Goal: Information Seeking & Learning: Learn about a topic

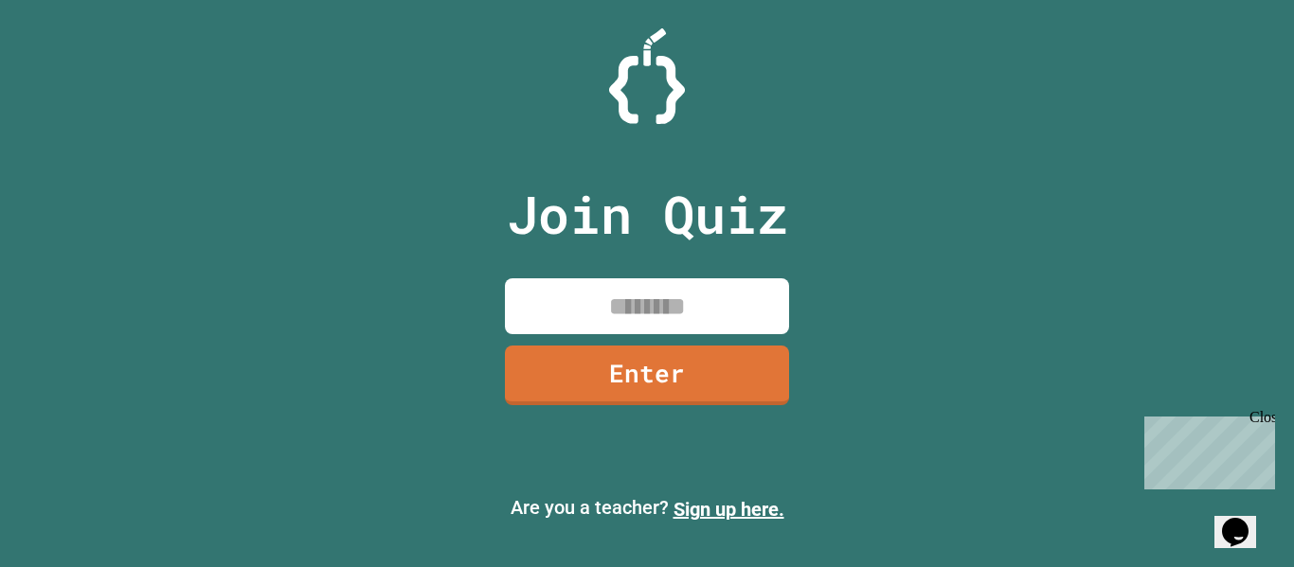
click at [684, 299] on input at bounding box center [647, 306] width 284 height 56
type input "********"
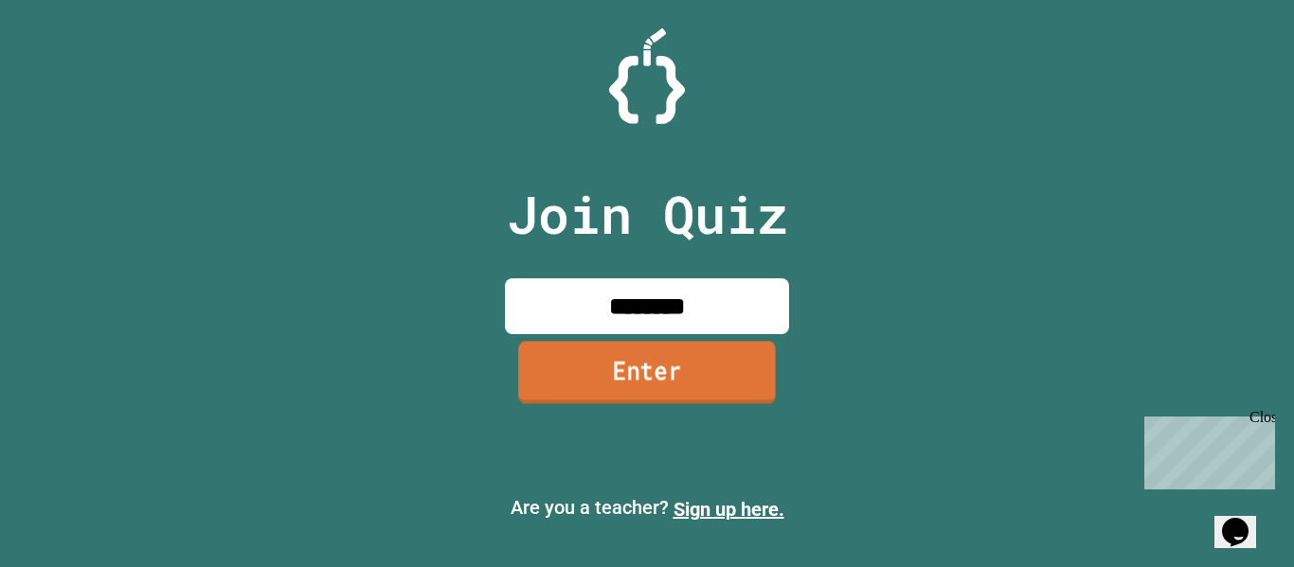
click at [670, 365] on link "Enter" at bounding box center [647, 372] width 258 height 63
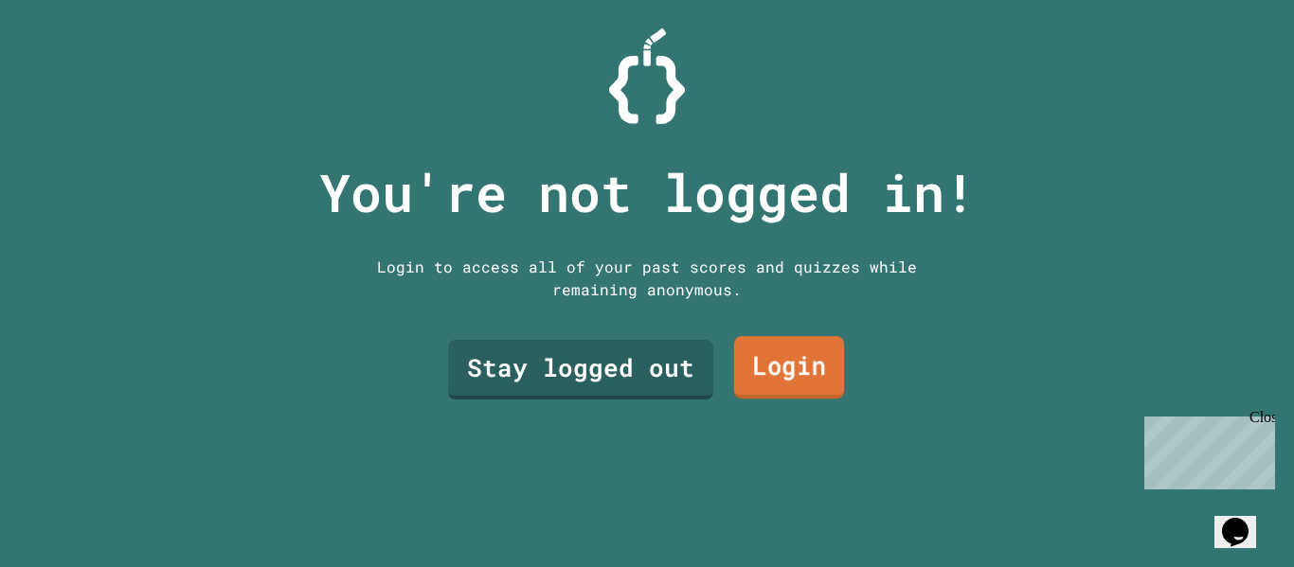
click at [802, 363] on link "Login" at bounding box center [789, 367] width 110 height 63
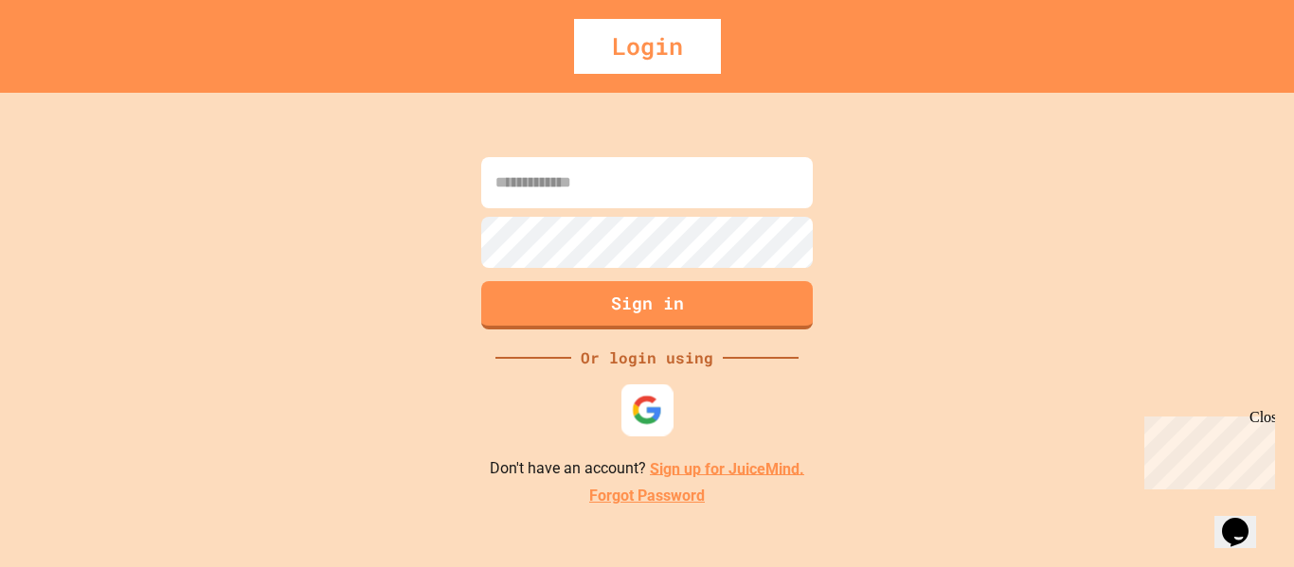
click at [645, 409] on img at bounding box center [647, 409] width 31 height 31
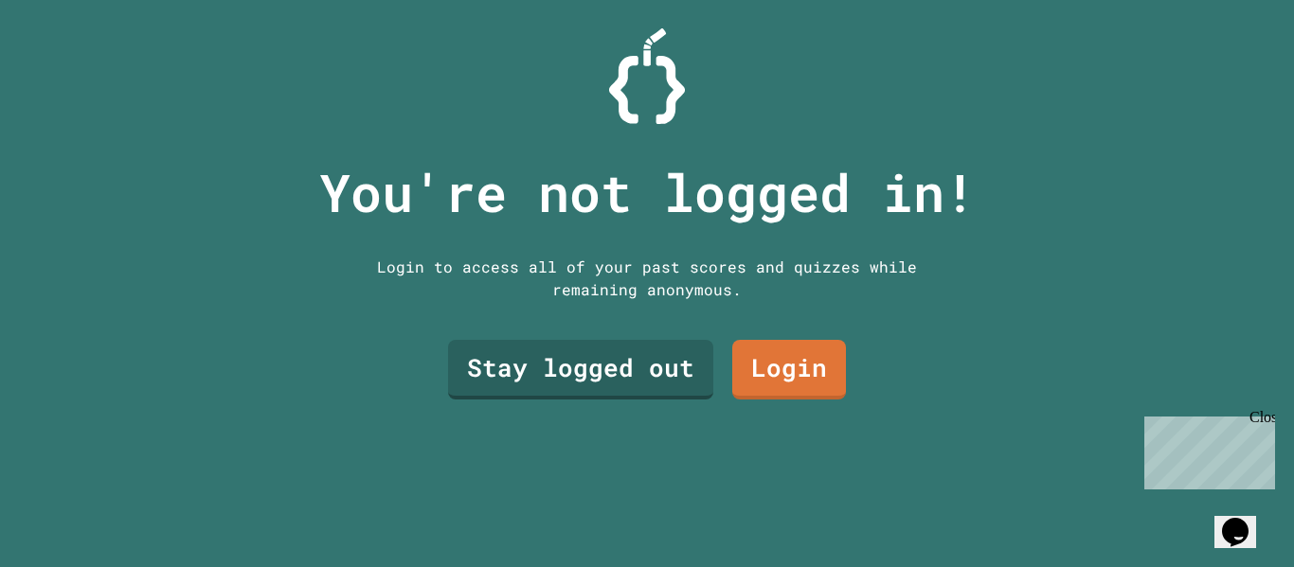
click at [473, 331] on div "Stay logged out Login" at bounding box center [646, 370] width 417 height 79
click at [479, 344] on link "Stay logged out" at bounding box center [580, 367] width 241 height 63
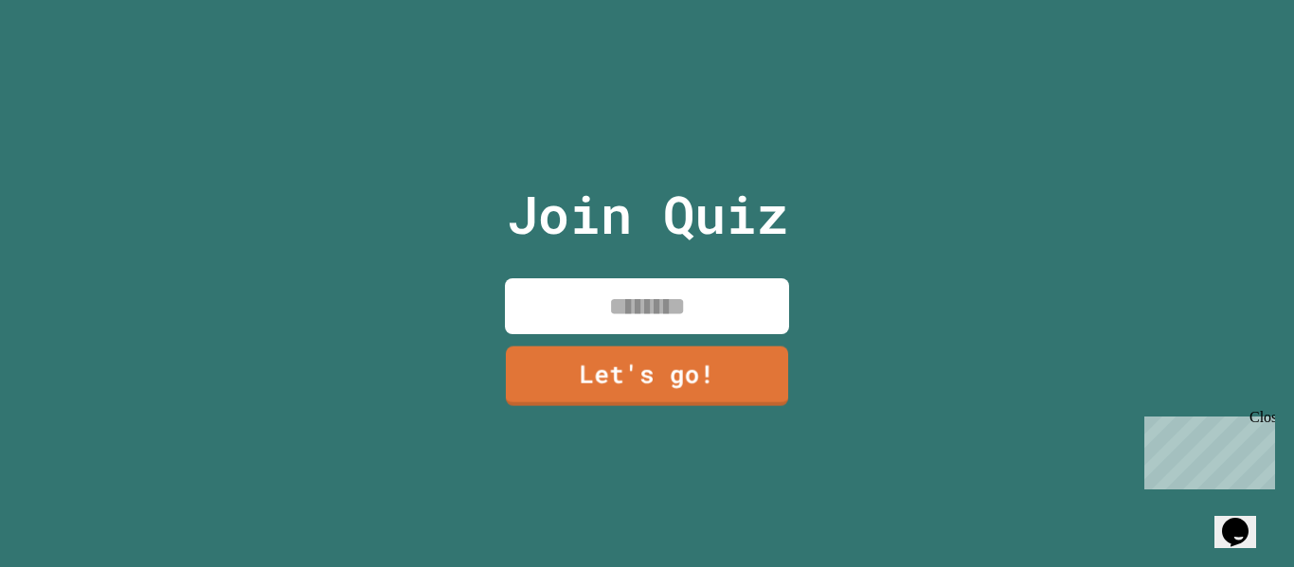
click at [661, 303] on input at bounding box center [647, 306] width 284 height 56
type input "*****"
click at [658, 366] on link "Let's go!" at bounding box center [647, 373] width 284 height 63
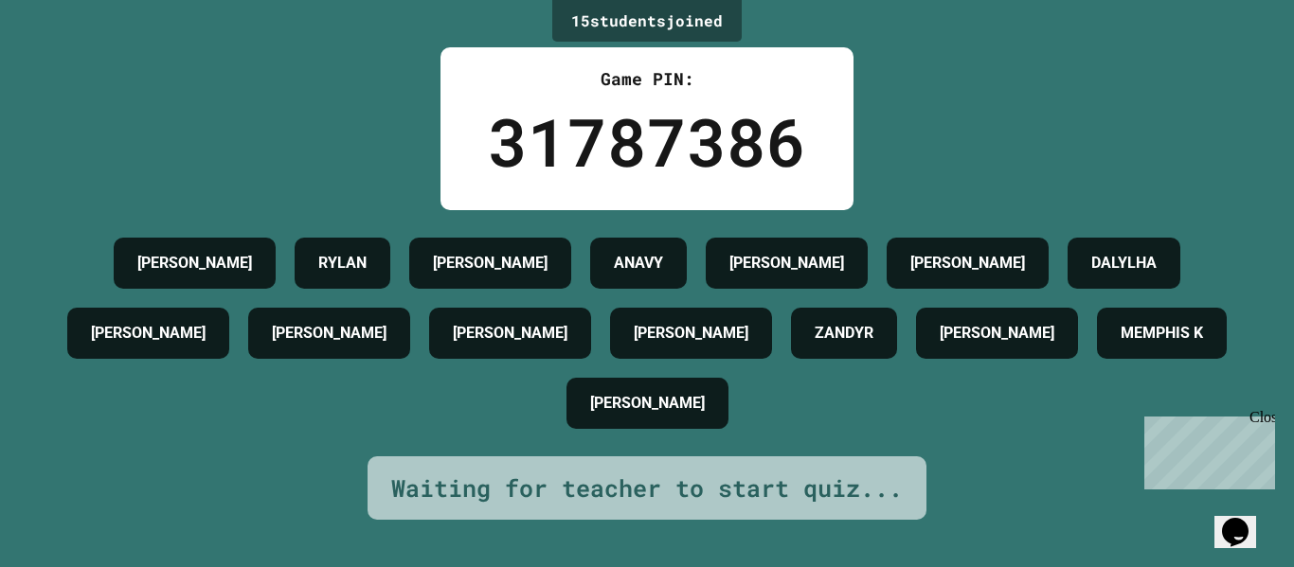
click at [1002, 37] on div "15 student s joined Game PIN: 31787386 [PERSON_NAME] [PERSON_NAME] [PERSON_NAME…" at bounding box center [647, 283] width 1294 height 567
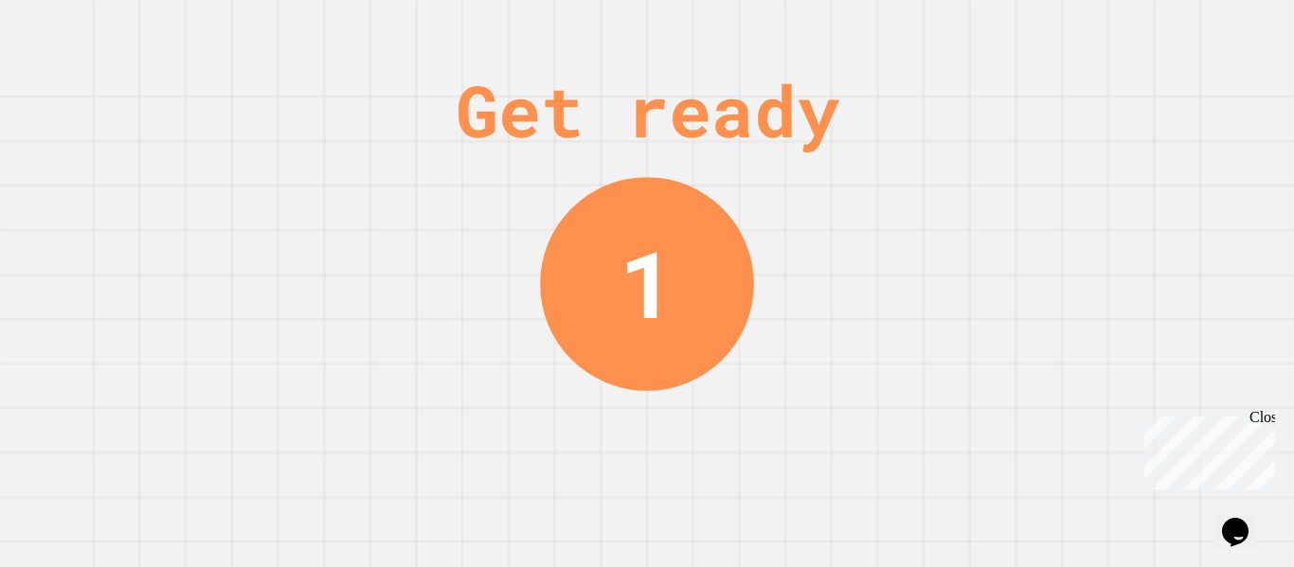
click at [680, 322] on div "1" at bounding box center [647, 284] width 214 height 214
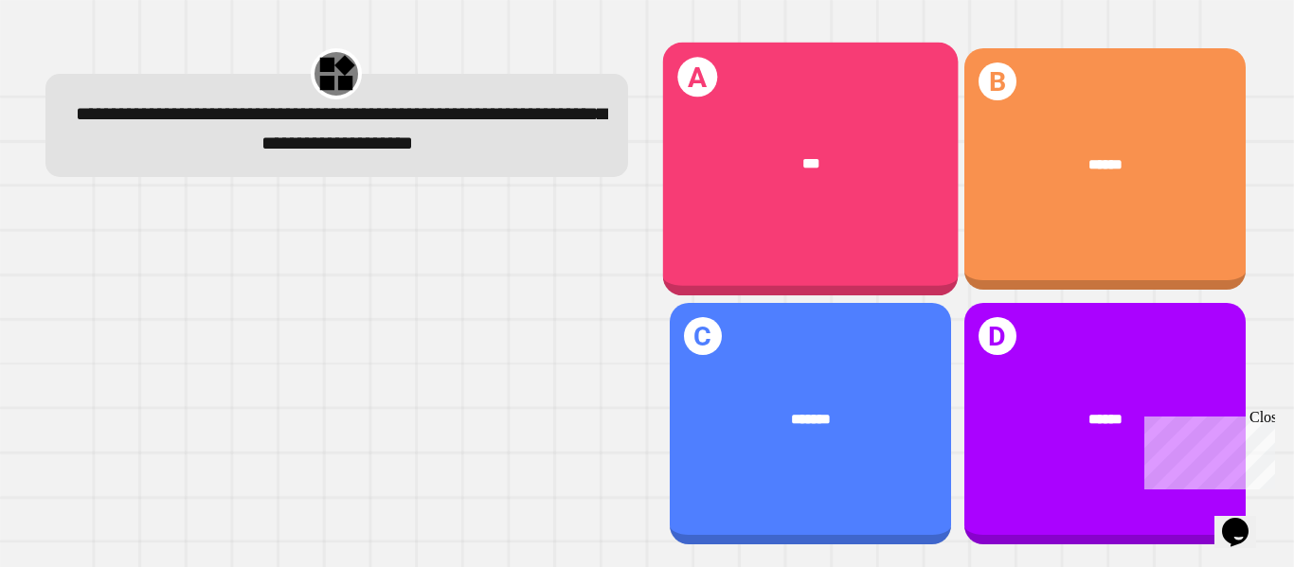
click at [687, 49] on div "A ***" at bounding box center [809, 170] width 295 height 254
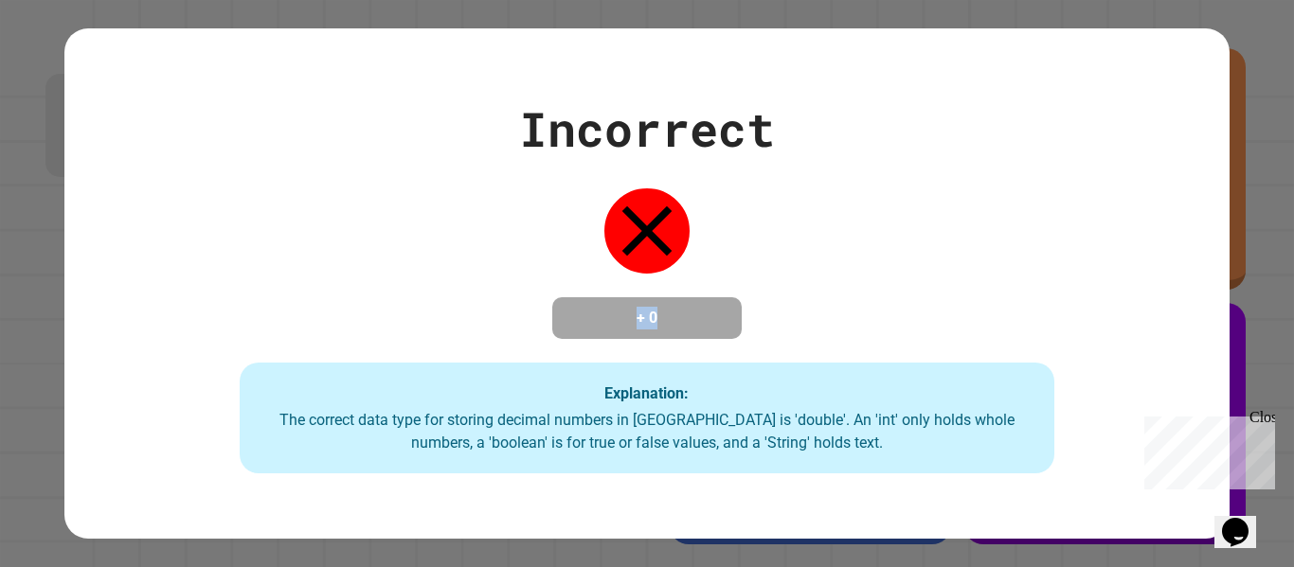
drag, startPoint x: 582, startPoint y: 320, endPoint x: 726, endPoint y: 311, distance: 144.3
click at [726, 311] on div "+ 0" at bounding box center [646, 318] width 189 height 42
click at [726, 312] on div "+ 0" at bounding box center [646, 318] width 189 height 42
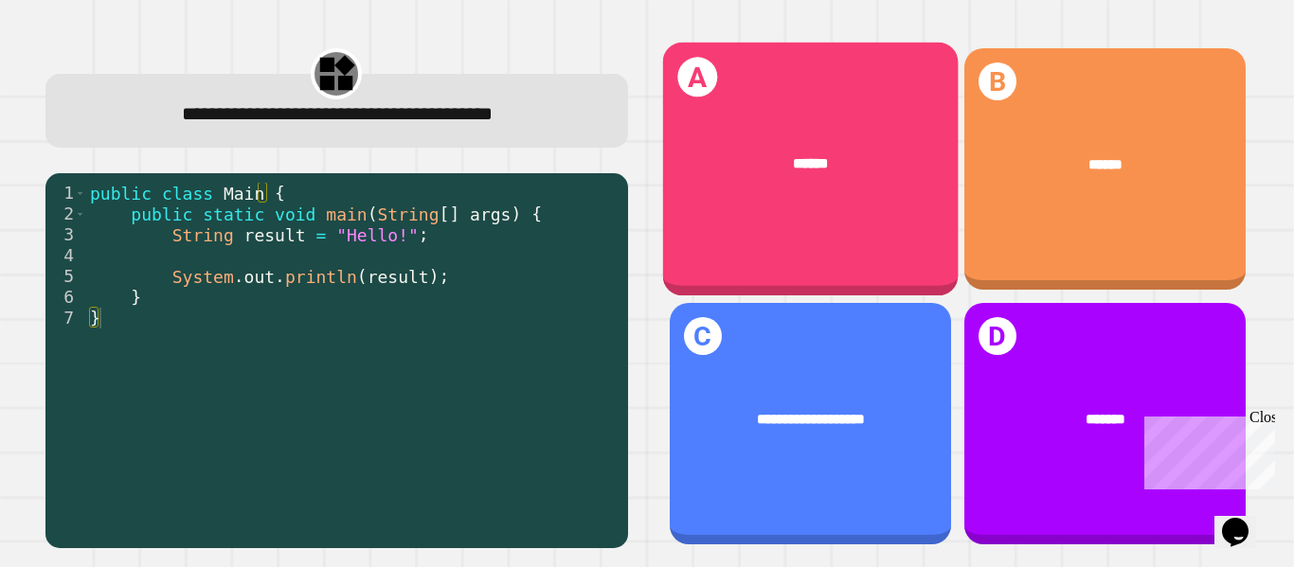
click at [678, 174] on div "******" at bounding box center [809, 164] width 295 height 82
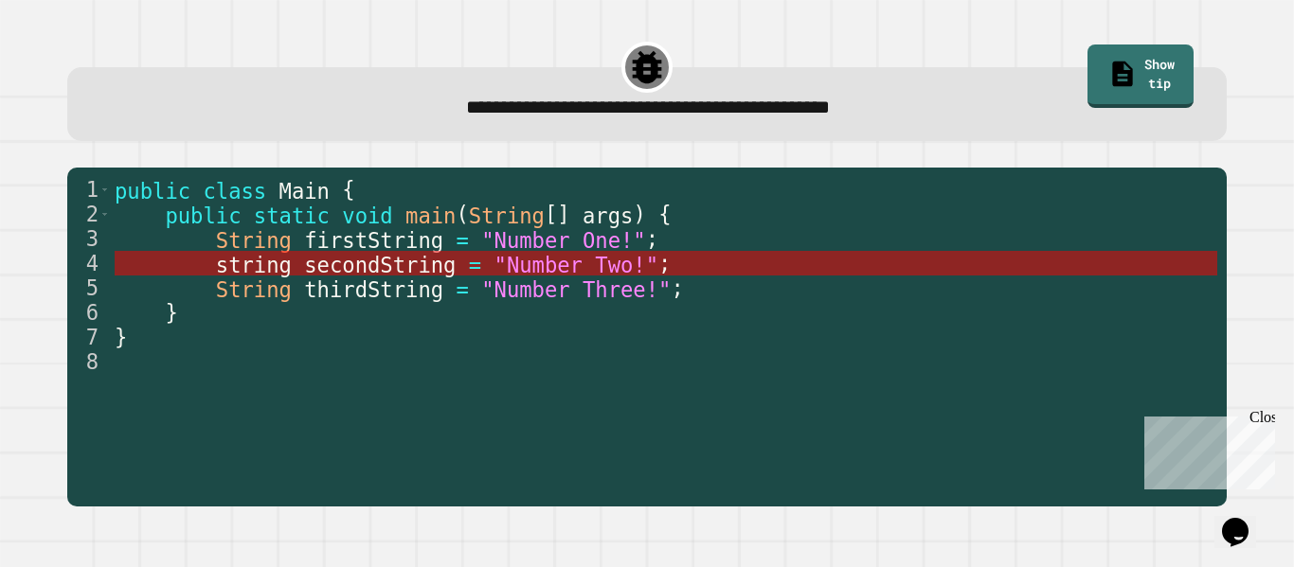
click at [585, 262] on span ""Number Two!"" at bounding box center [576, 264] width 165 height 25
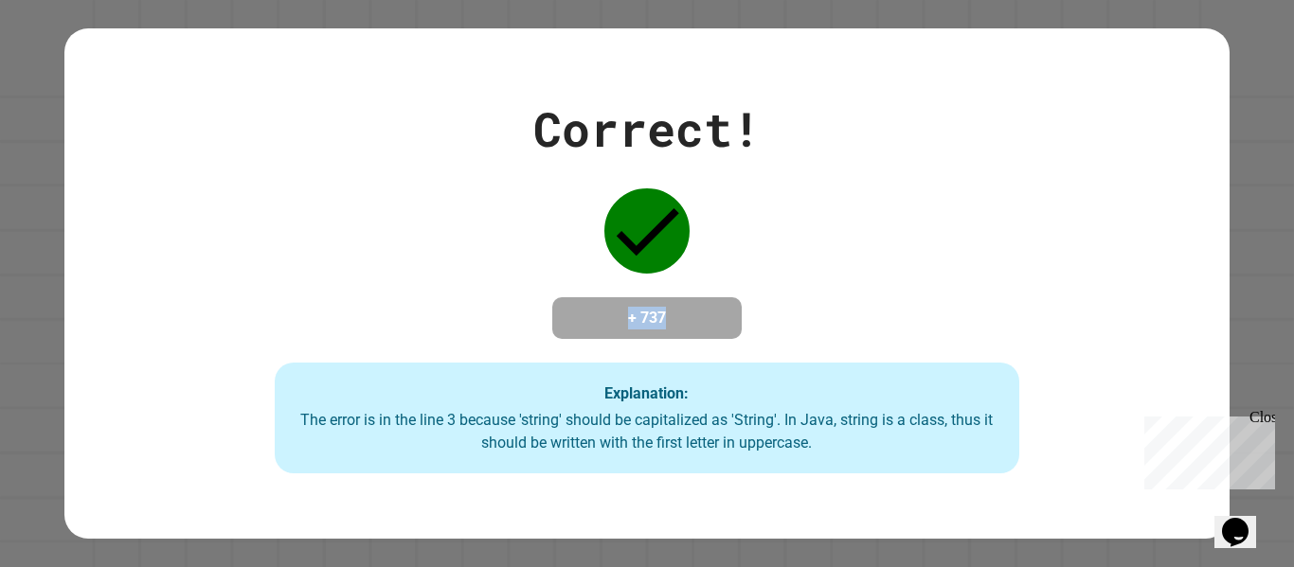
drag, startPoint x: 590, startPoint y: 285, endPoint x: 722, endPoint y: 314, distance: 134.9
click at [722, 314] on div "+ 737" at bounding box center [646, 318] width 189 height 42
click at [594, 307] on h4 "+ 737" at bounding box center [647, 318] width 152 height 23
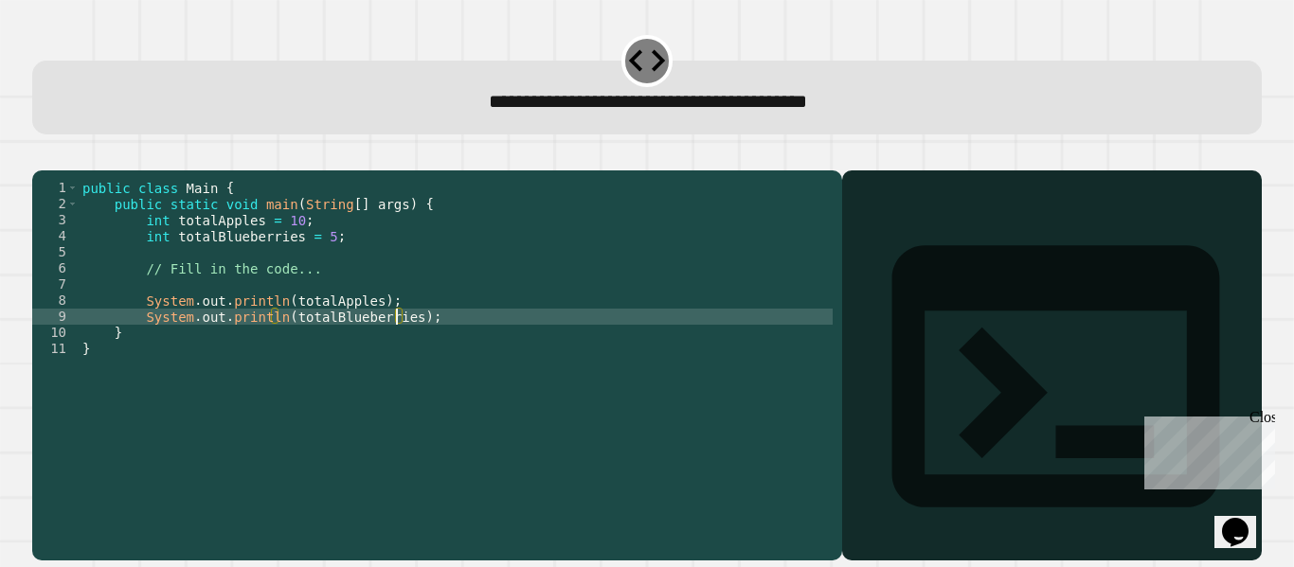
click at [399, 345] on div "public class Main { public static void main ( String [ ] args ) { int totalAppl…" at bounding box center [456, 349] width 754 height 338
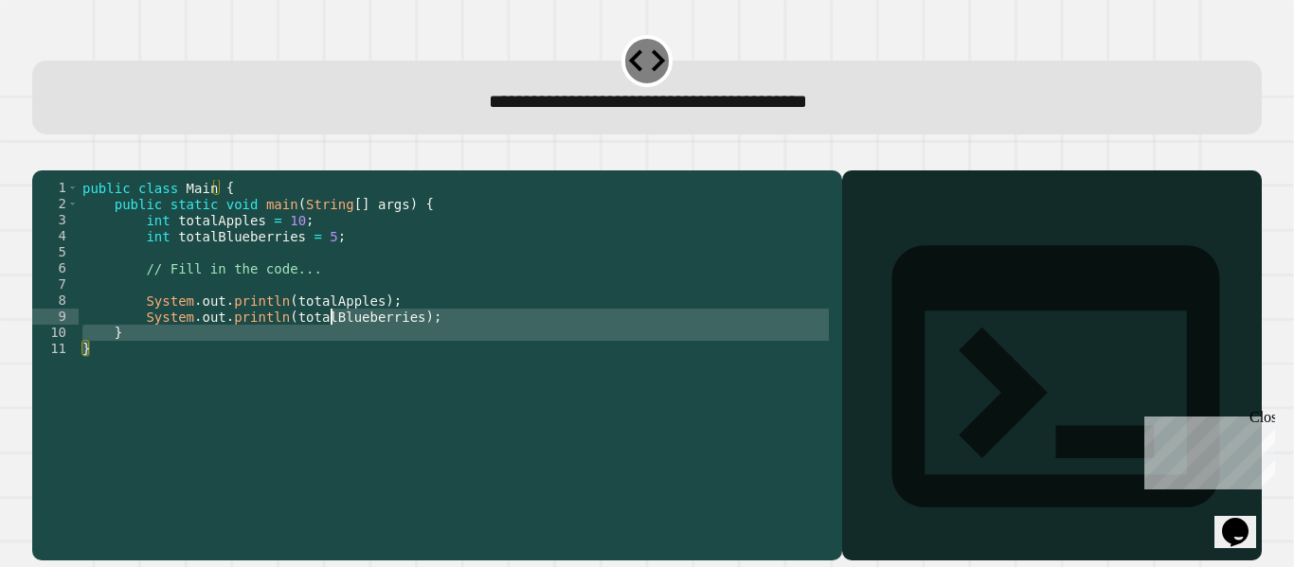
drag, startPoint x: 376, startPoint y: 419, endPoint x: 297, endPoint y: 208, distance: 224.4
click at [297, 208] on div "public class Main { public static void main ( String [ ] args ) { int totalAppl…" at bounding box center [456, 349] width 754 height 338
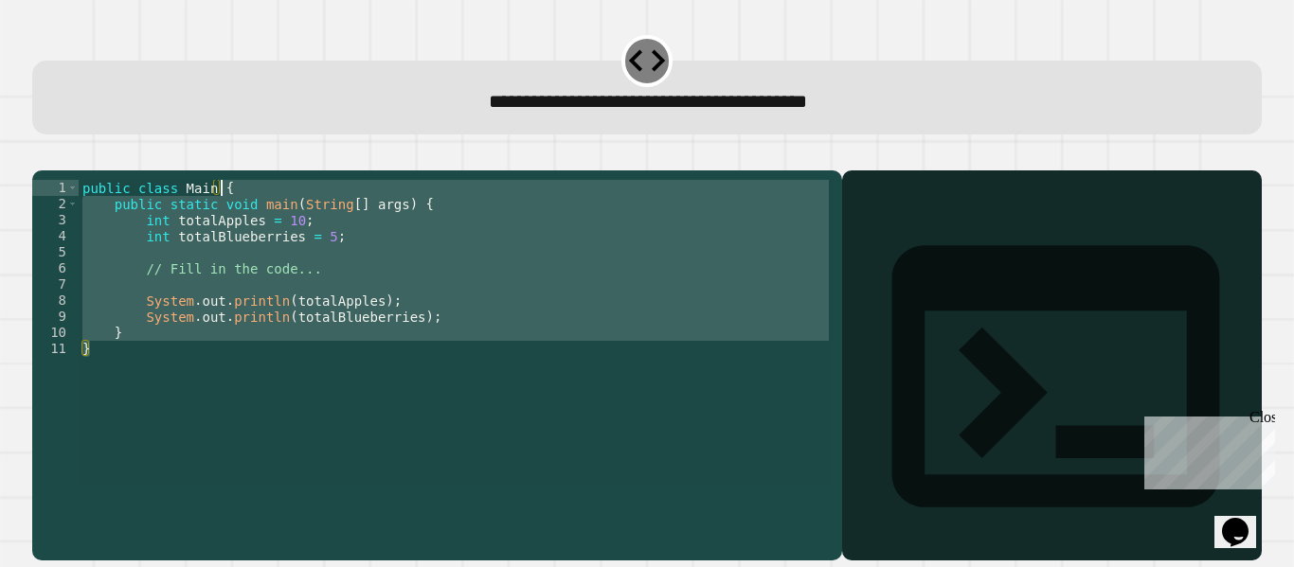
click at [315, 259] on div "public class Main { public static void main ( String [ ] args ) { int totalAppl…" at bounding box center [456, 333] width 754 height 306
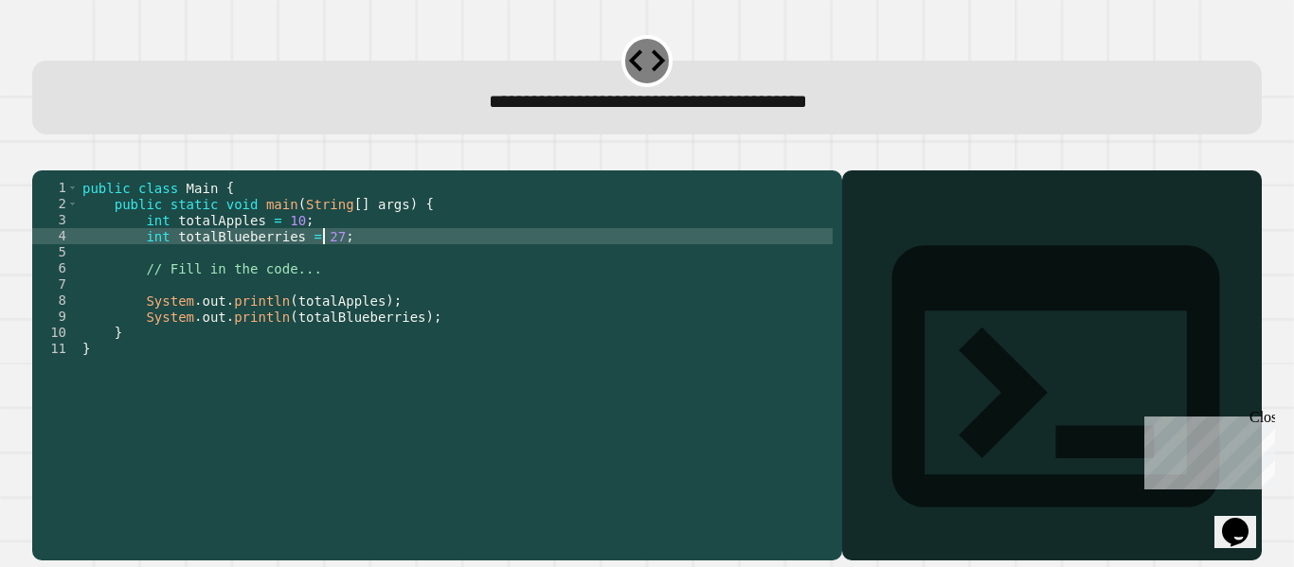
scroll to position [0, 17]
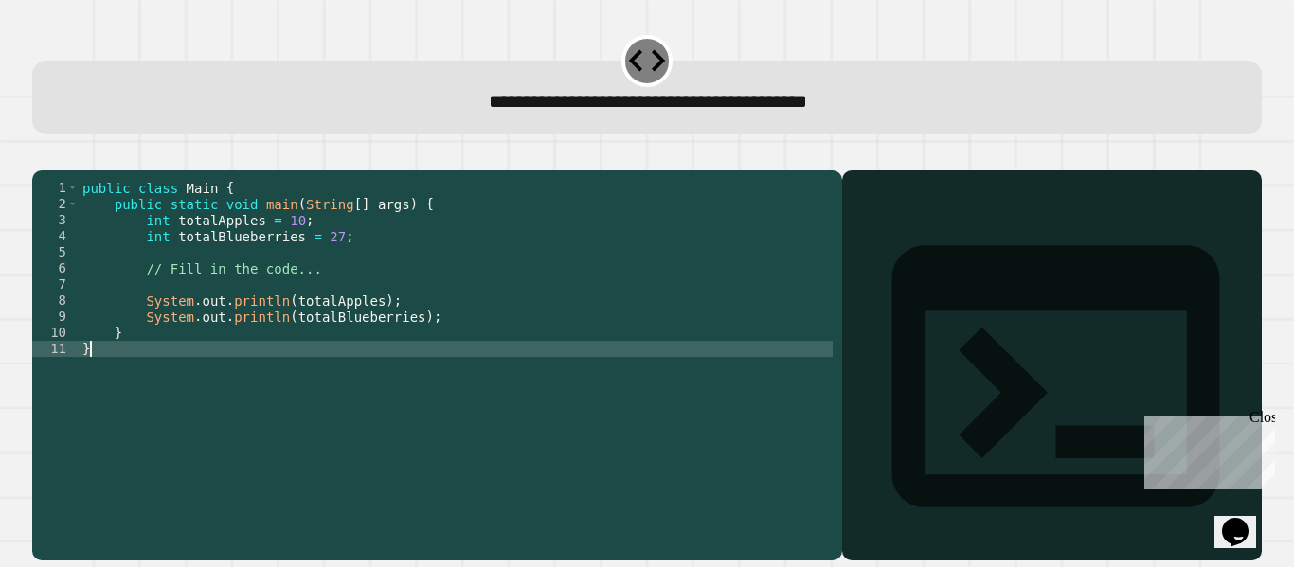
click at [324, 401] on div "public class Main { public static void main ( String [ ] args ) { int totalAppl…" at bounding box center [456, 349] width 754 height 338
click at [244, 445] on div "public class Main { public static void main ( String [ ] args ) { int totalAppl…" at bounding box center [456, 349] width 754 height 338
type textarea "*"
click at [42, 155] on button "button" at bounding box center [42, 155] width 0 height 0
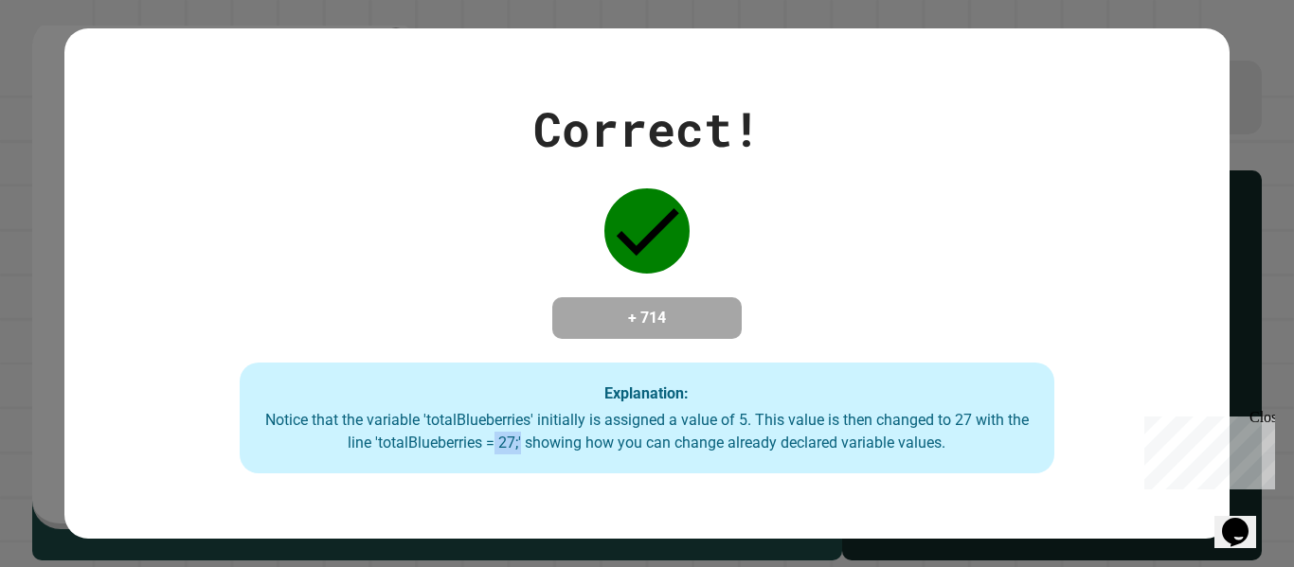
drag, startPoint x: 489, startPoint y: 447, endPoint x: 520, endPoint y: 445, distance: 31.3
click at [520, 445] on div "Notice that the variable 'totalBlueberries' initially is assigned a value of 5.…" at bounding box center [647, 431] width 777 height 45
click at [541, 436] on div "Notice that the variable 'totalBlueberries' initially is assigned a value of 5.…" at bounding box center [647, 431] width 777 height 45
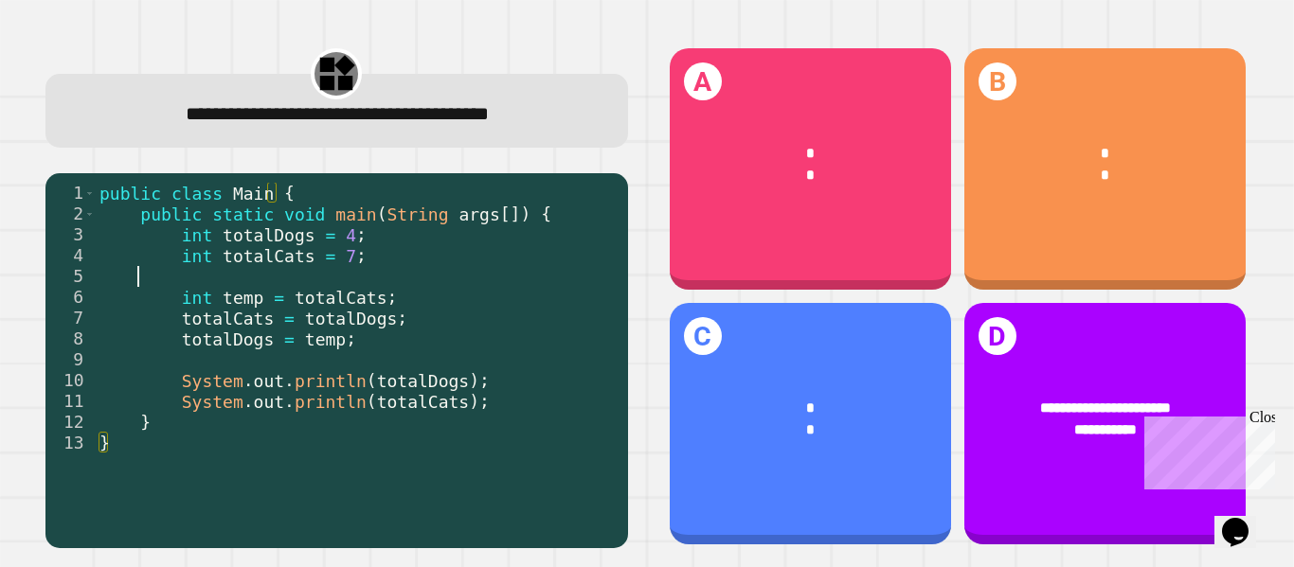
click at [292, 282] on div "public class Main { public static void main ( String args [ ]) { int totalDogs …" at bounding box center [357, 360] width 523 height 354
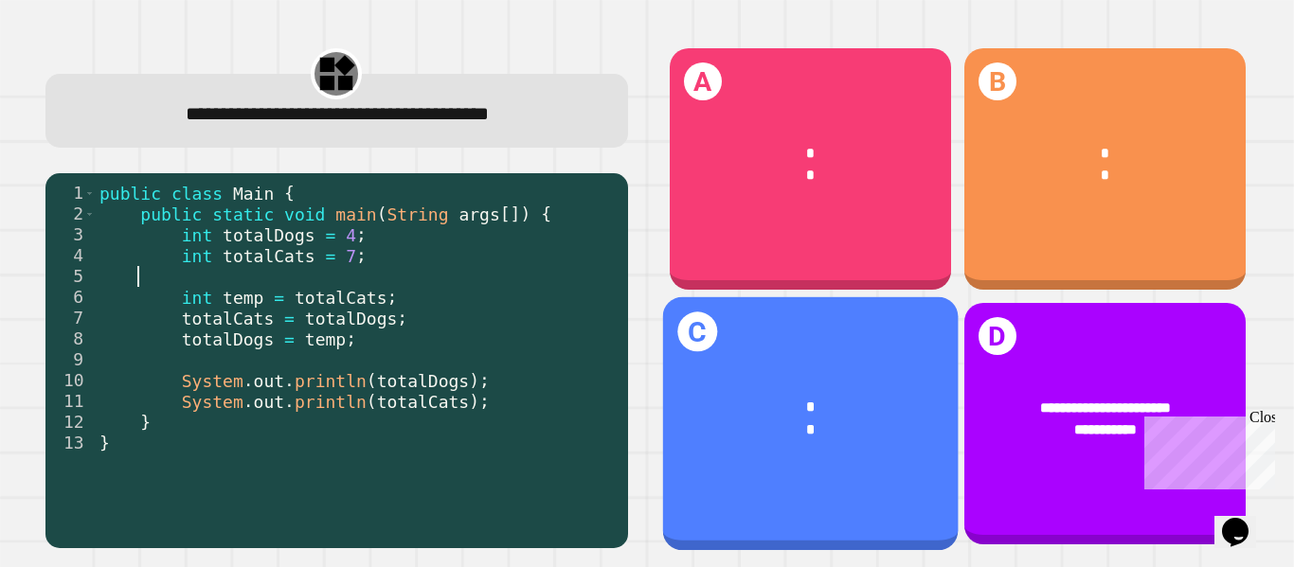
click at [724, 454] on div "C * *" at bounding box center [809, 424] width 295 height 254
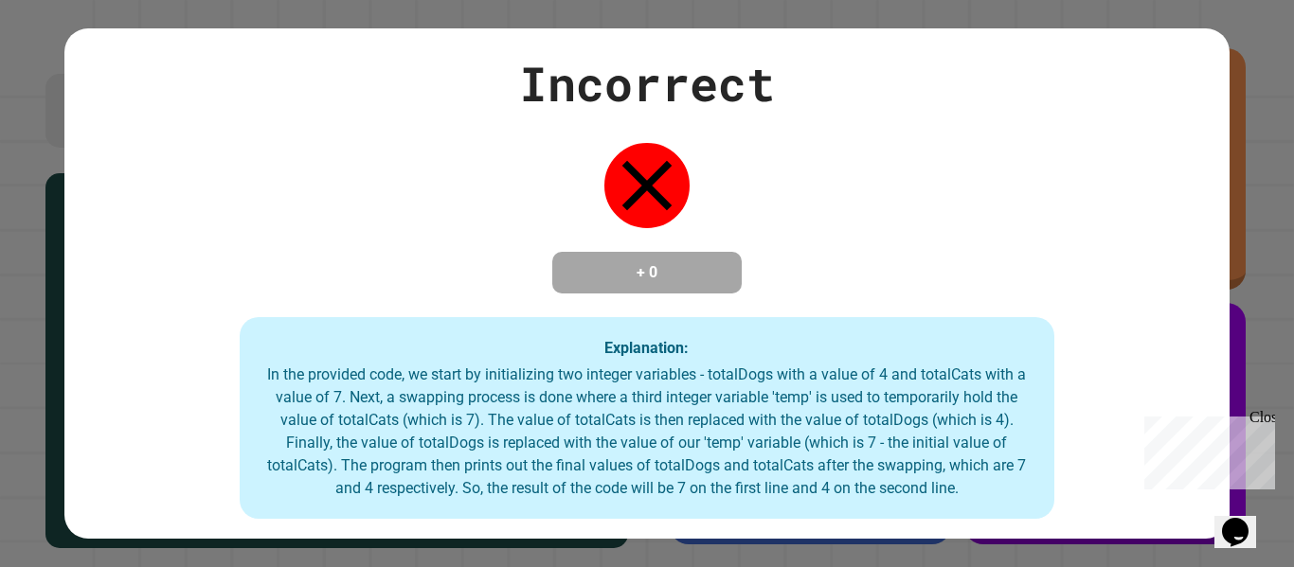
click at [567, 153] on div "Incorrect + 0 Explanation: In the provided code, we start by initializing two i…" at bounding box center [646, 284] width 1164 height 472
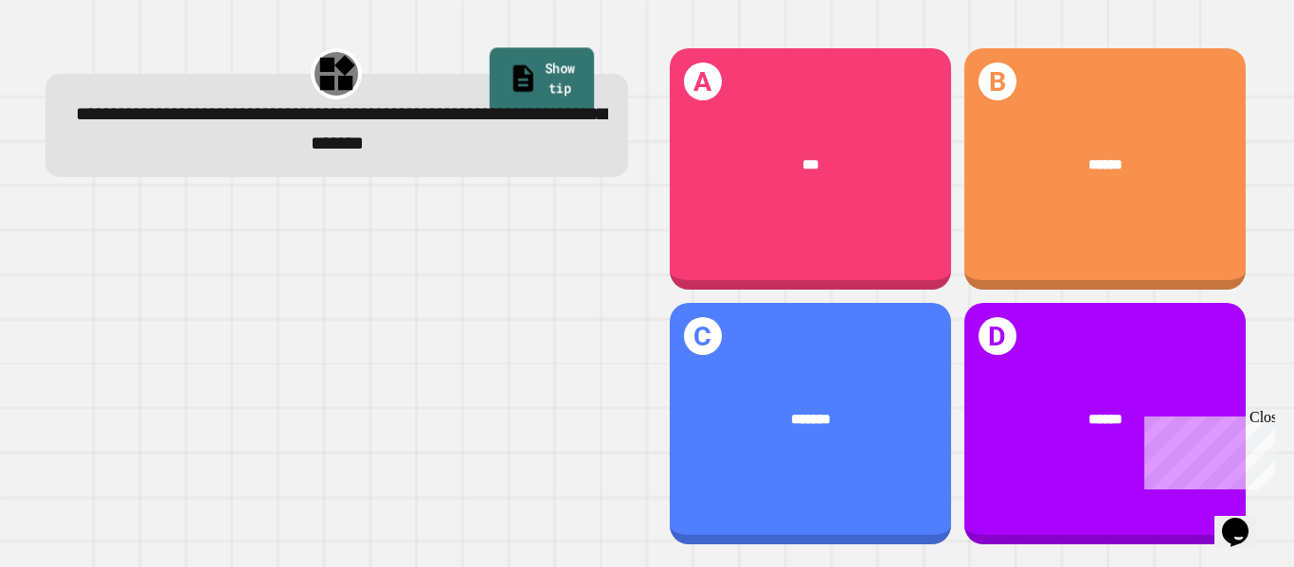
click at [489, 81] on link "Show tip" at bounding box center [541, 80] width 104 height 66
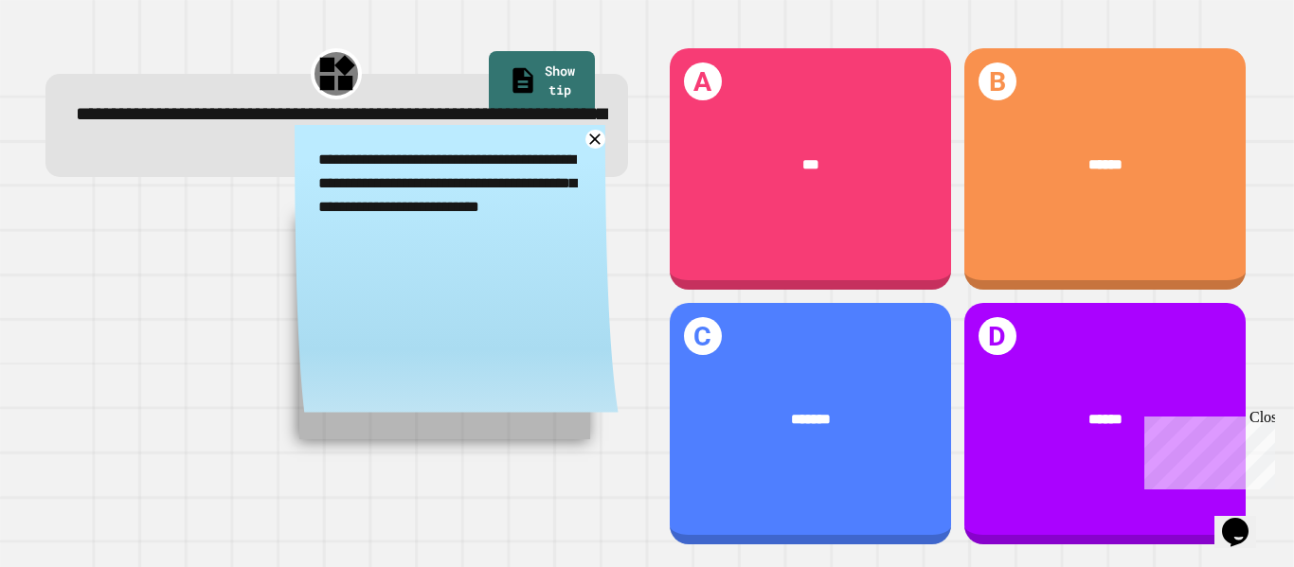
drag, startPoint x: 574, startPoint y: 143, endPoint x: 503, endPoint y: 171, distance: 76.5
click at [503, 171] on div "**********" at bounding box center [457, 274] width 324 height 299
click at [583, 140] on icon at bounding box center [595, 140] width 24 height 24
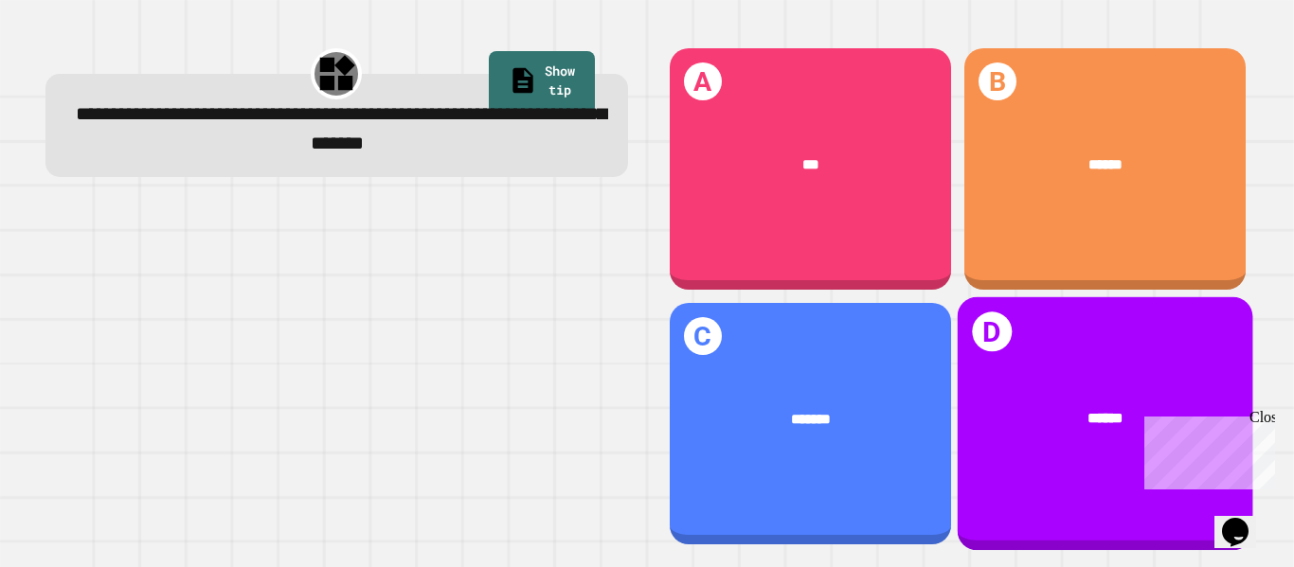
click at [996, 348] on div "D ******" at bounding box center [1103, 424] width 295 height 254
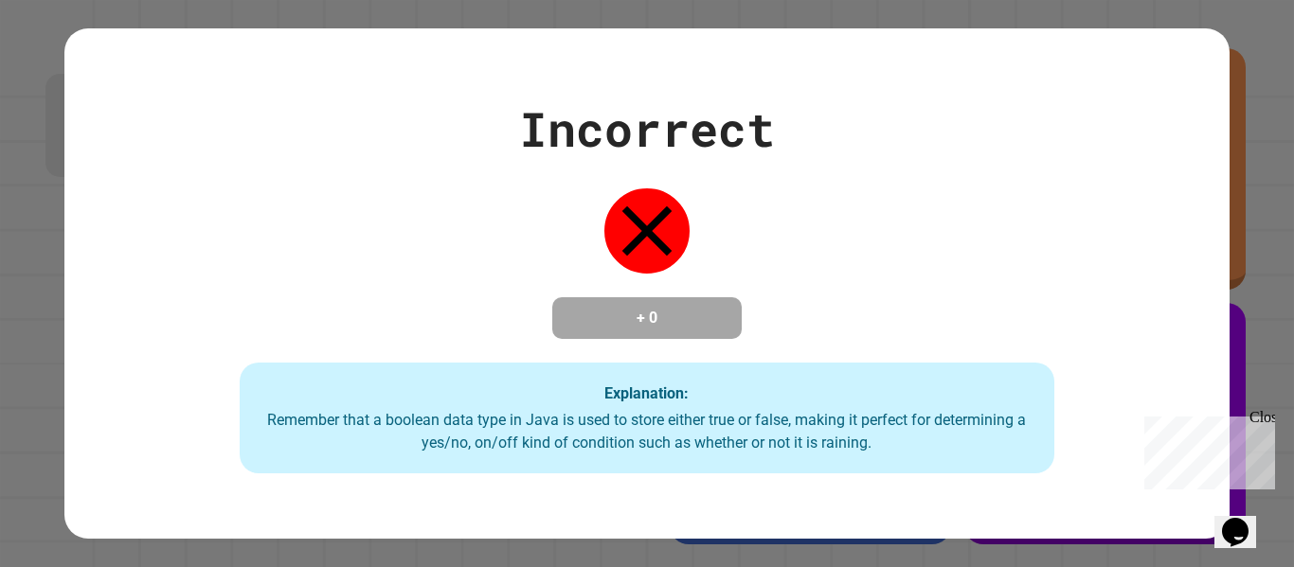
drag, startPoint x: 620, startPoint y: 312, endPoint x: 592, endPoint y: 310, distance: 28.5
click at [592, 310] on h4 "+ 0" at bounding box center [647, 318] width 152 height 23
drag, startPoint x: 612, startPoint y: 302, endPoint x: 694, endPoint y: 300, distance: 82.4
click at [694, 307] on h4 "+ 0" at bounding box center [647, 318] width 152 height 23
click at [782, 263] on div "Incorrect + 0 Explanation: Remember that a boolean data type in [GEOGRAPHIC_DAT…" at bounding box center [646, 284] width 1164 height 381
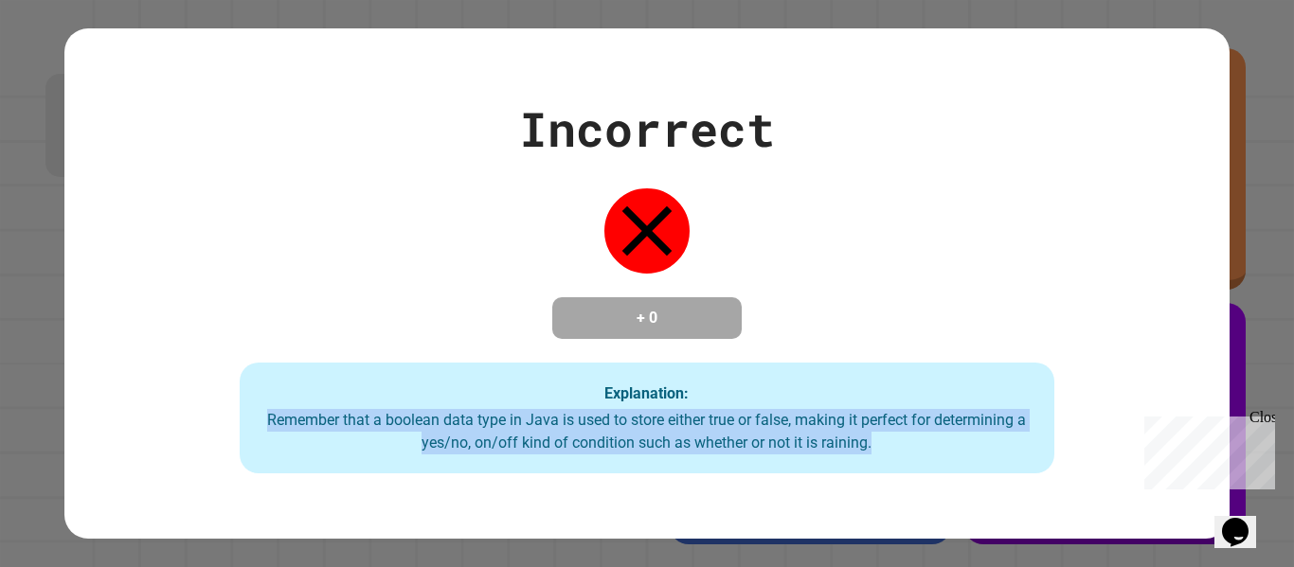
drag, startPoint x: 257, startPoint y: 421, endPoint x: 873, endPoint y: 446, distance: 617.0
click at [873, 446] on div "Remember that a boolean data type in Java is used to store either true or false…" at bounding box center [647, 431] width 777 height 45
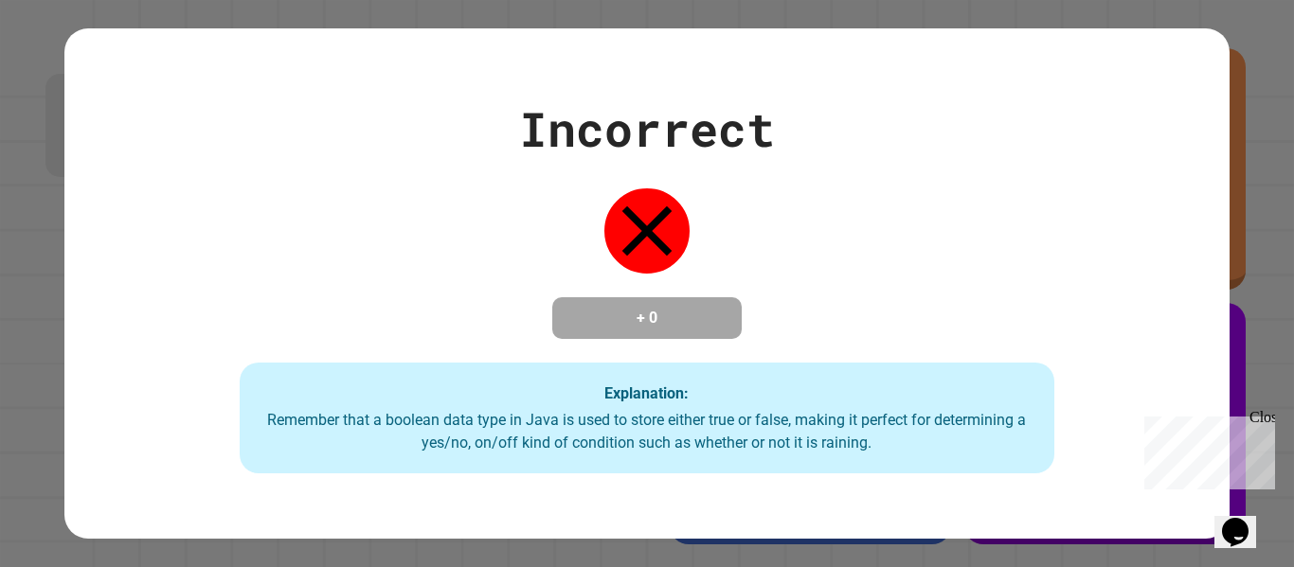
click at [762, 377] on div "Explanation: Remember that a boolean data type in [GEOGRAPHIC_DATA] is used to …" at bounding box center [647, 419] width 815 height 112
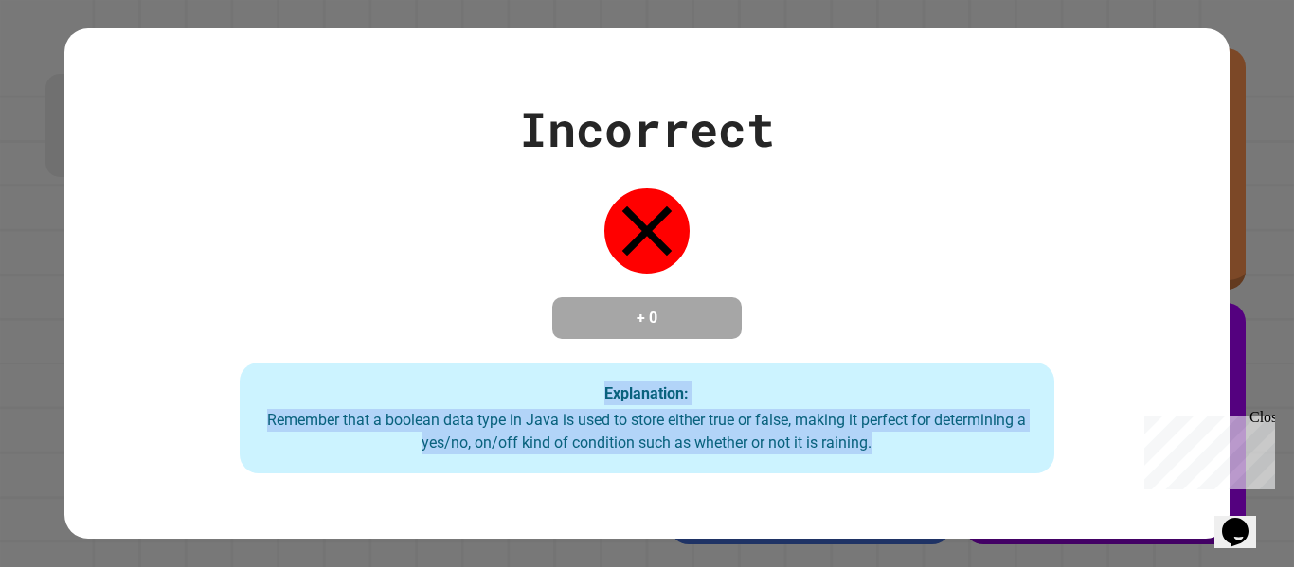
drag, startPoint x: 563, startPoint y: 392, endPoint x: 962, endPoint y: 446, distance: 402.3
click at [962, 446] on div "Explanation: Remember that a boolean data type in [GEOGRAPHIC_DATA] is used to …" at bounding box center [647, 419] width 815 height 112
click at [939, 401] on div "Explanation: Remember that a boolean data type in [GEOGRAPHIC_DATA] is used to …" at bounding box center [647, 419] width 815 height 112
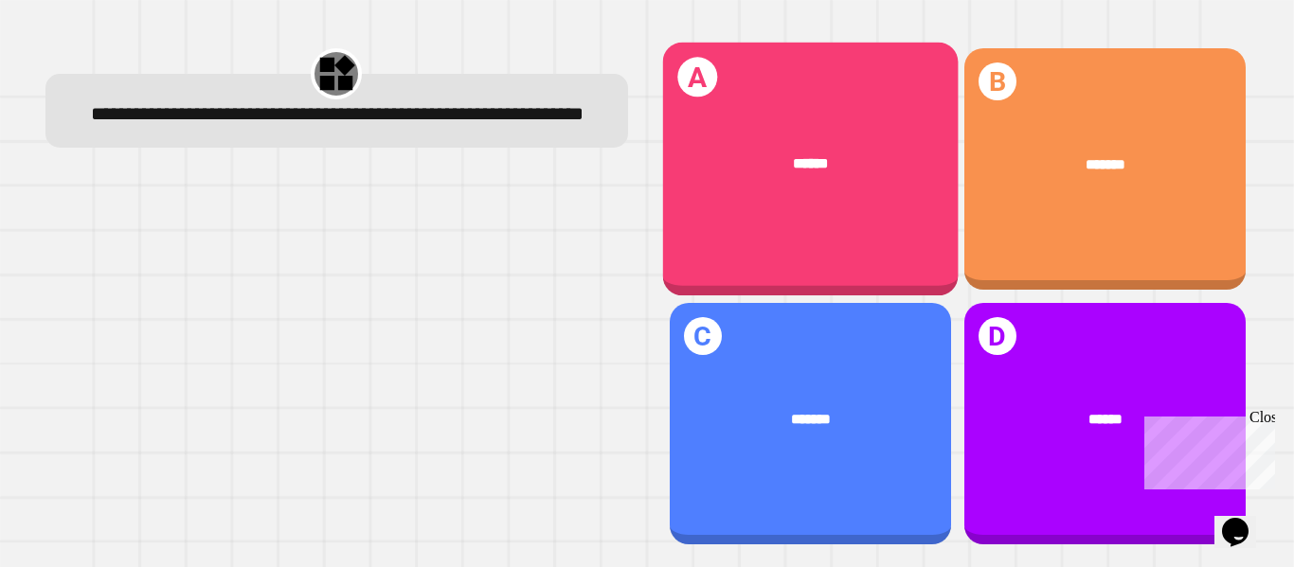
click at [786, 223] on div "A ******" at bounding box center [809, 170] width 295 height 254
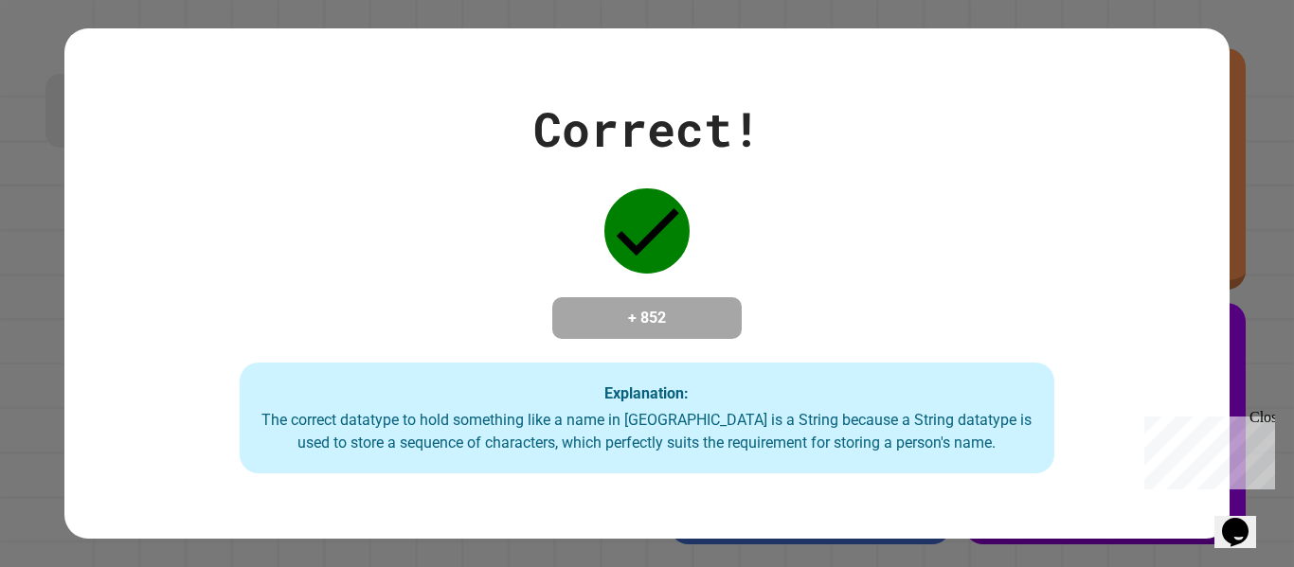
click at [706, 168] on div "Correct! + 852 Explanation: The correct datatype to hold something like a name …" at bounding box center [646, 284] width 1164 height 381
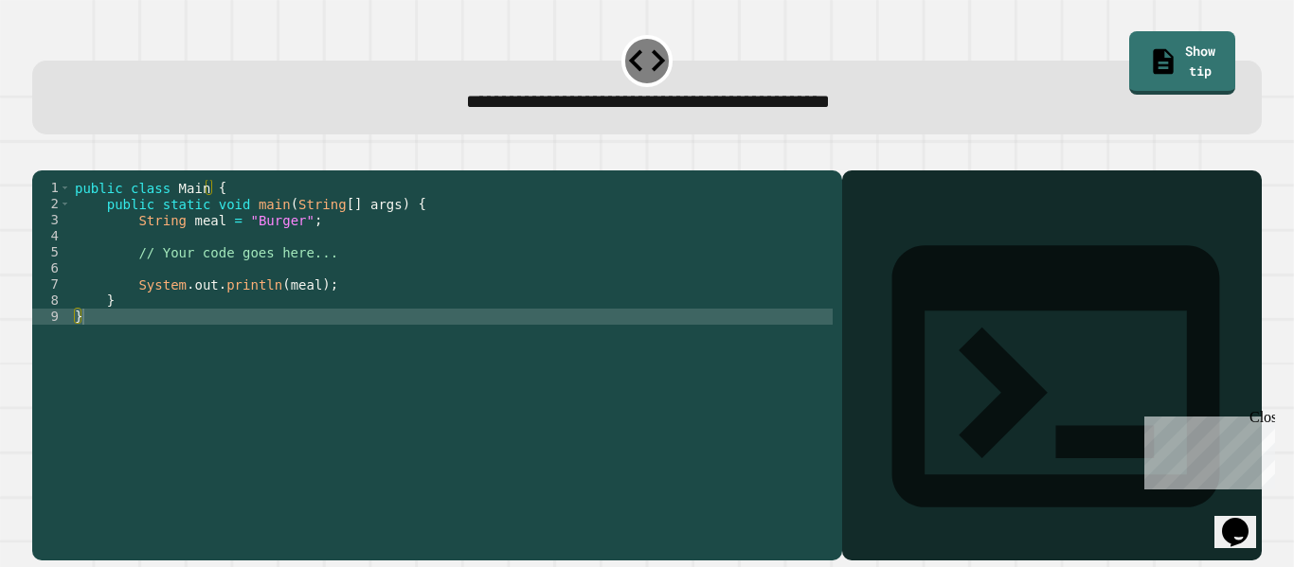
click at [288, 259] on div "public class Main { public static void main ( String [ ] args ) { String meal =…" at bounding box center [451, 349] width 761 height 338
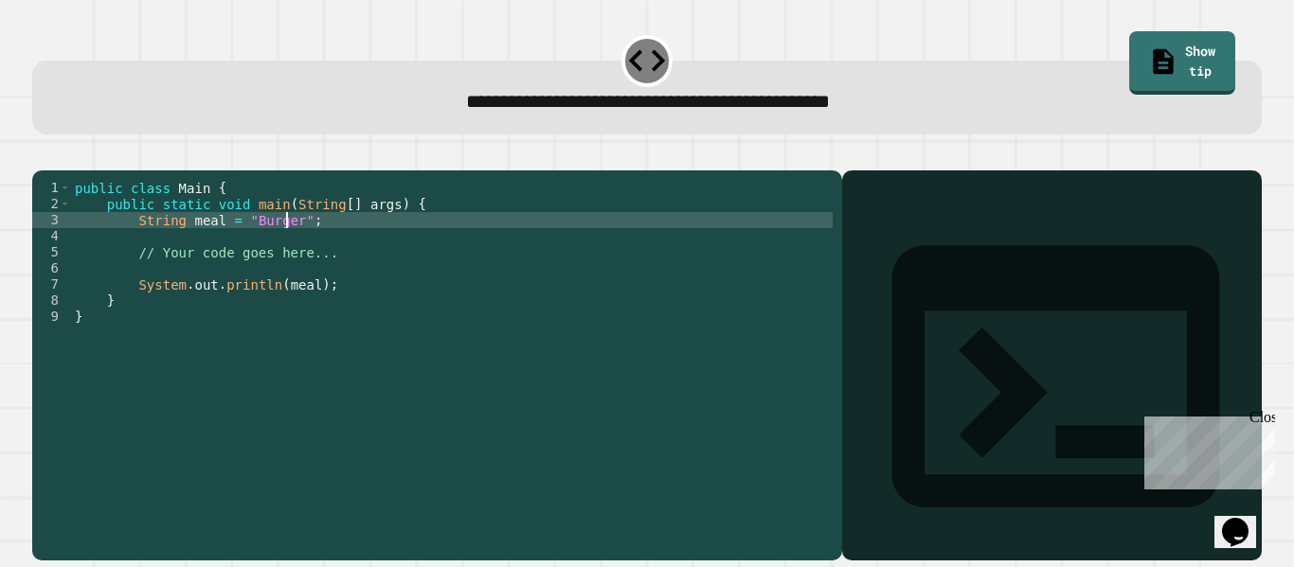
click at [285, 246] on div "public class Main { public static void main ( String [ ] args ) { String meal =…" at bounding box center [451, 349] width 761 height 338
click at [70, 170] on div at bounding box center [646, 159] width 1229 height 23
click at [42, 155] on icon "button" at bounding box center [42, 155] width 0 height 0
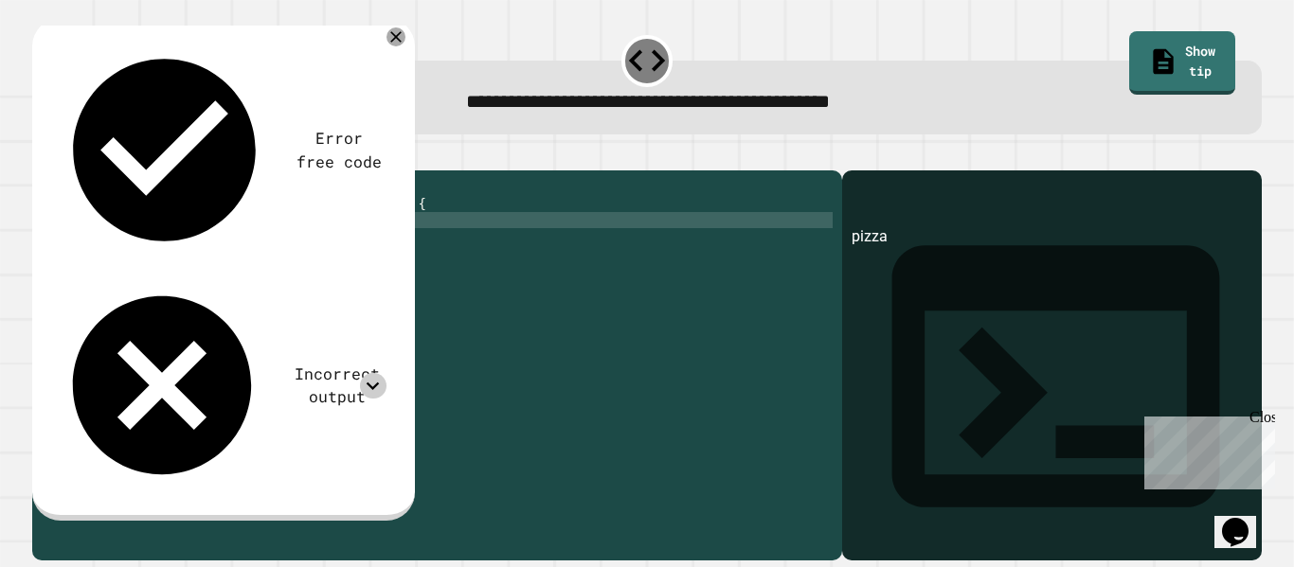
click at [365, 373] on icon at bounding box center [373, 386] width 26 height 26
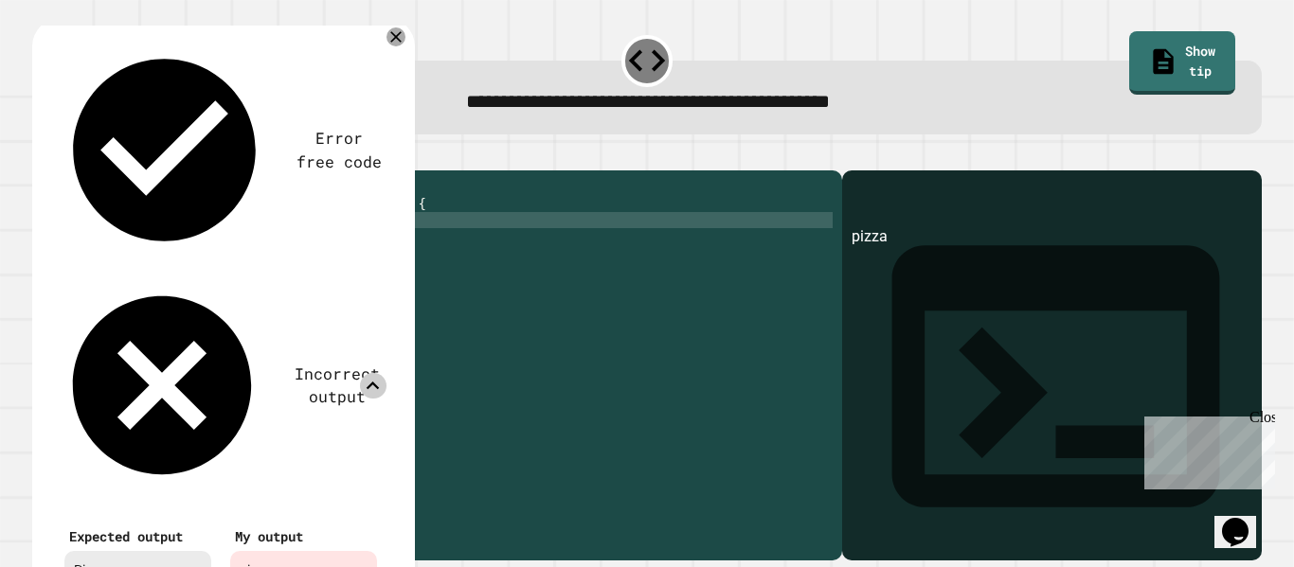
click at [195, 307] on div "public class Main { public static void main ( String [ ] args ) { String meal =…" at bounding box center [451, 349] width 761 height 338
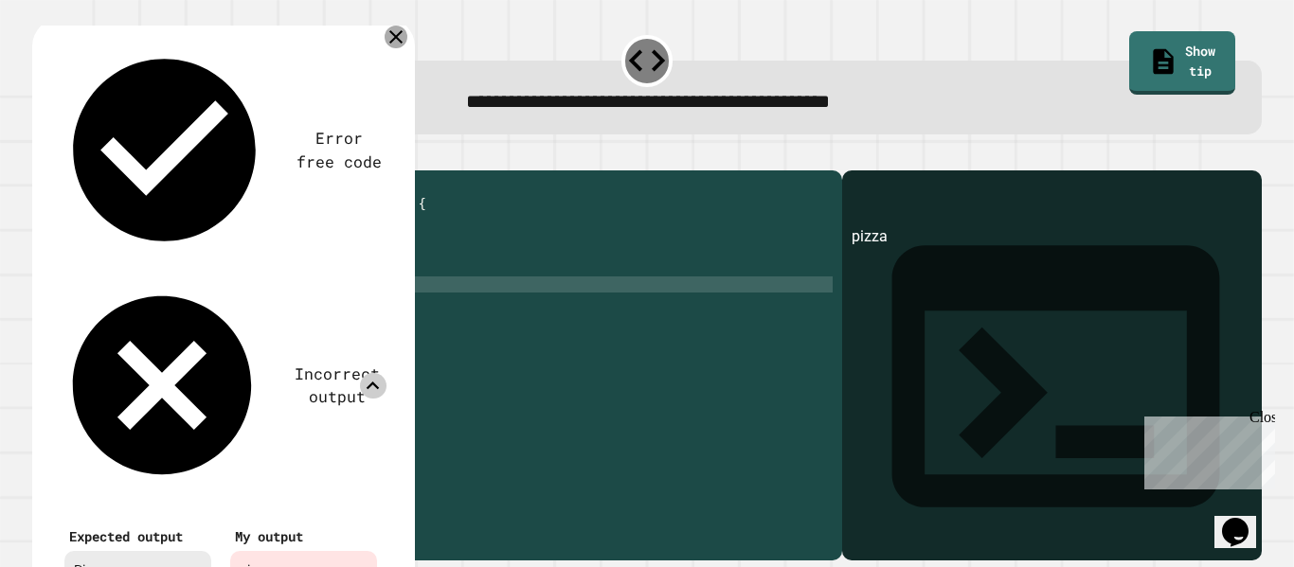
click at [392, 44] on icon at bounding box center [395, 37] width 23 height 23
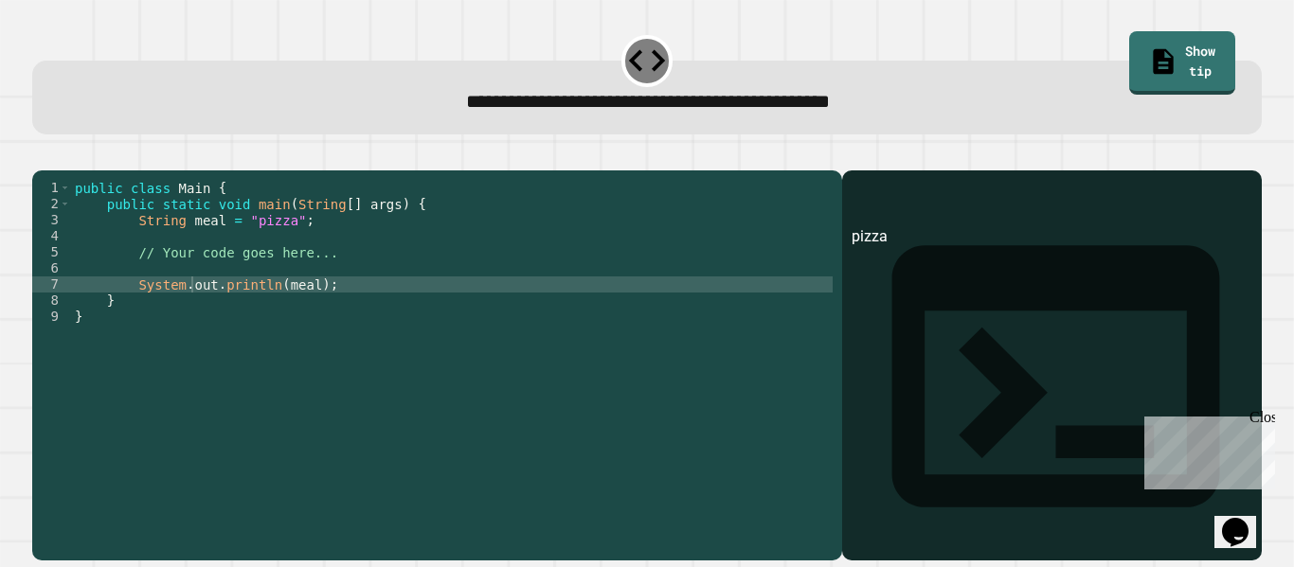
click at [253, 247] on div "public class Main { public static void main ( String [ ] args ) { String meal =…" at bounding box center [451, 349] width 761 height 338
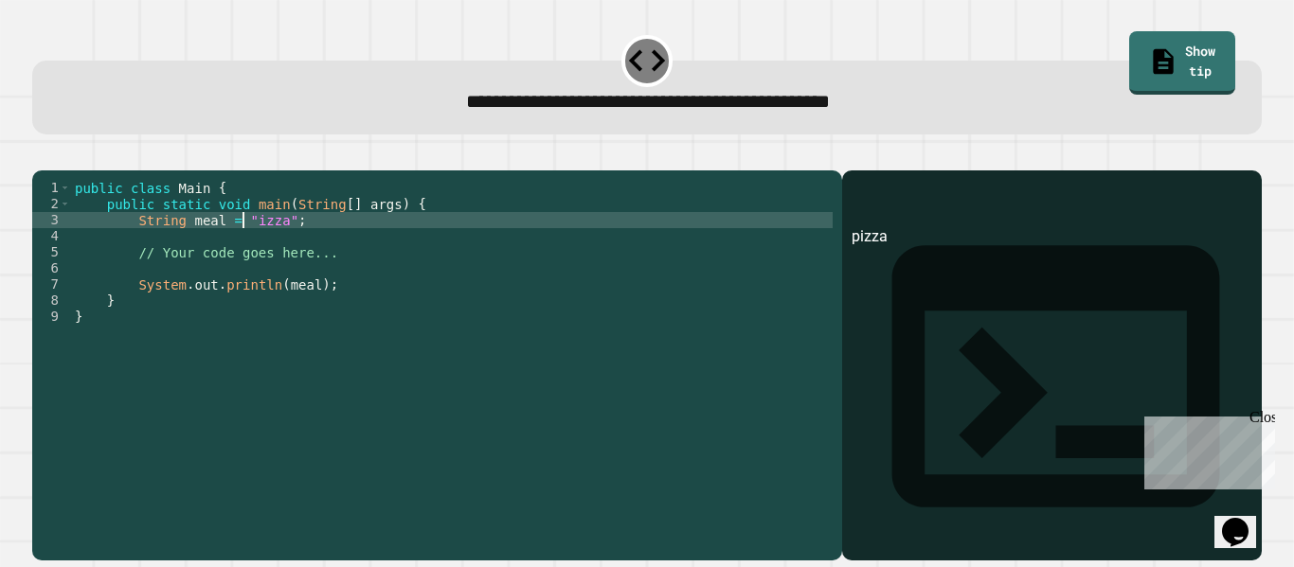
scroll to position [0, 13]
type textarea "**********"
click at [42, 155] on icon "button" at bounding box center [42, 155] width 0 height 0
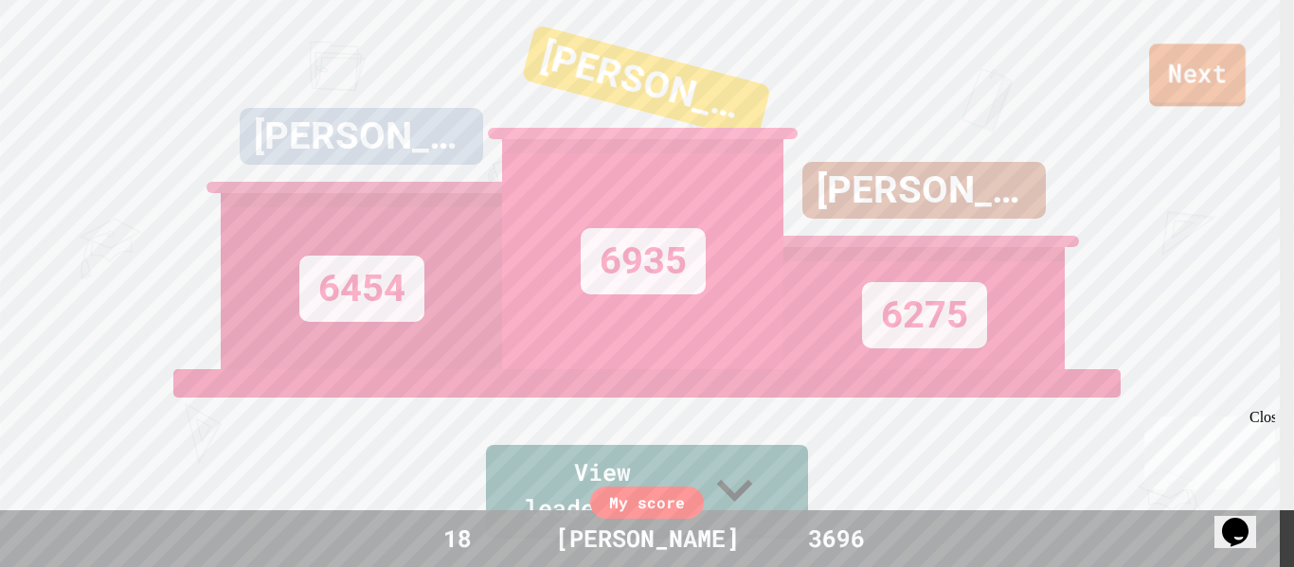
click at [1222, 75] on link "Next" at bounding box center [1197, 75] width 97 height 63
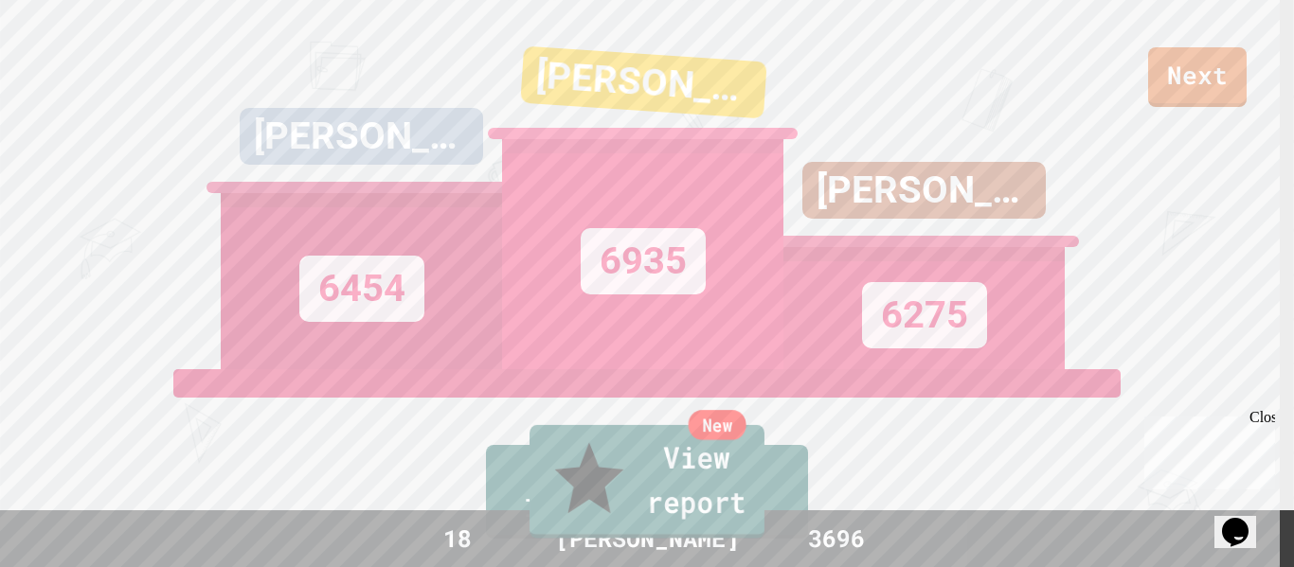
click at [705, 518] on link "New View report" at bounding box center [646, 482] width 235 height 114
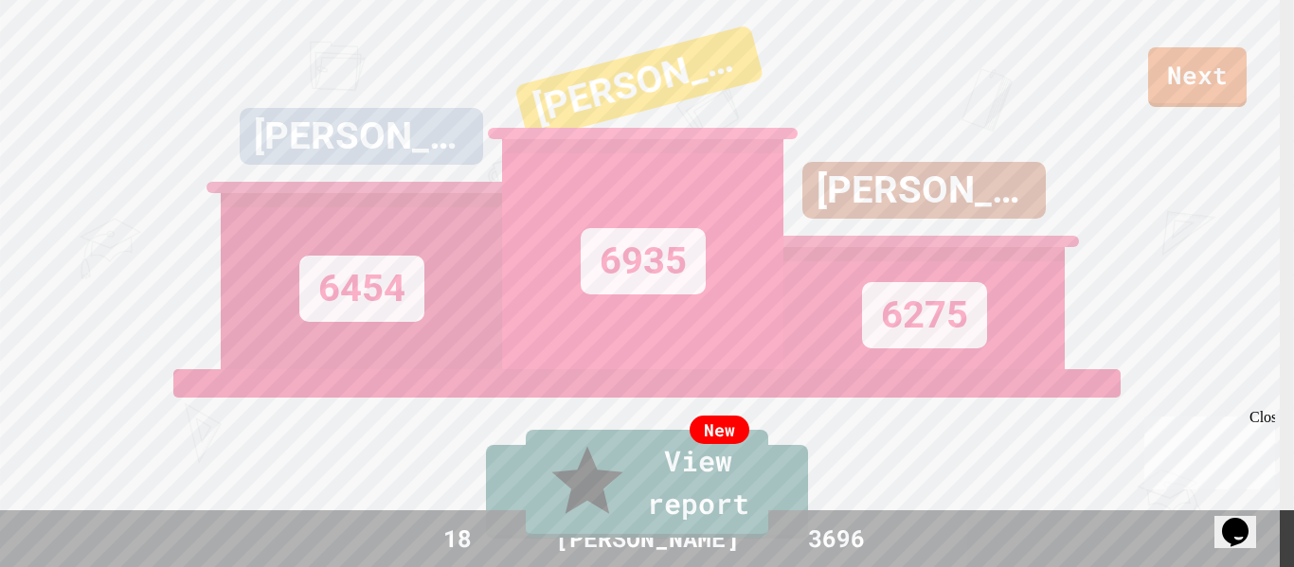
type textarea "********"
